Goal: Information Seeking & Learning: Learn about a topic

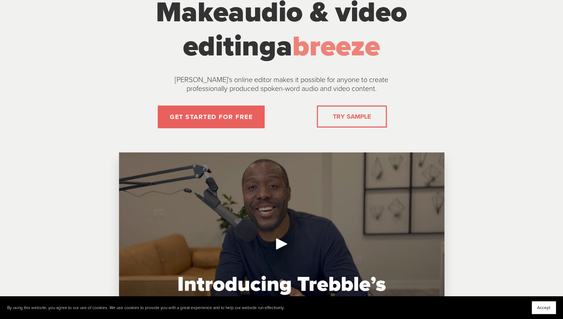
scroll to position [71, 0]
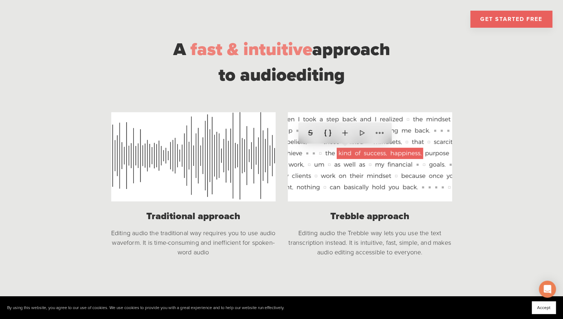
scroll to position [533, 0]
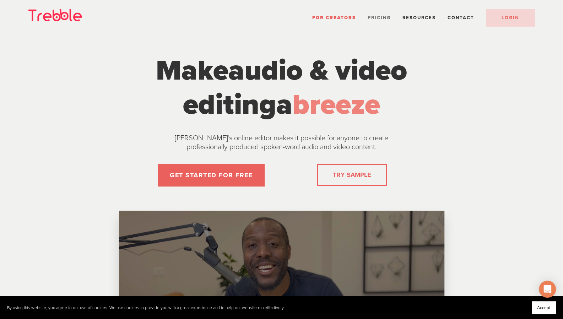
click at [384, 18] on span "Pricing" at bounding box center [379, 18] width 23 height 6
